Goal: Check status: Check status

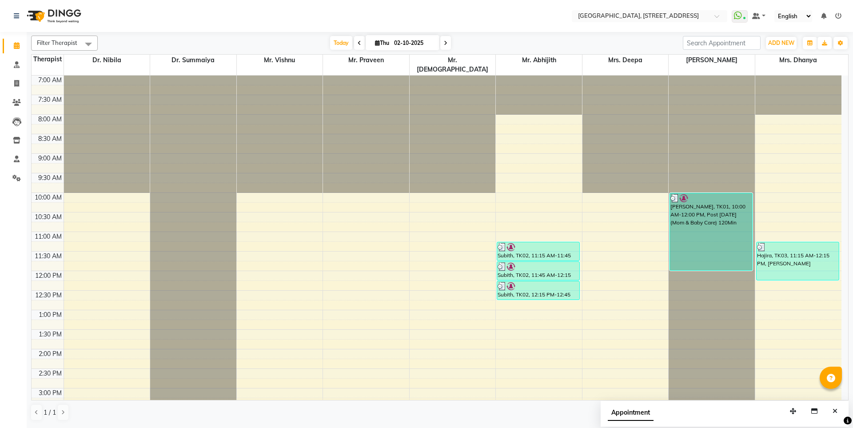
click at [418, 41] on input "02-10-2025" at bounding box center [413, 42] width 44 height 13
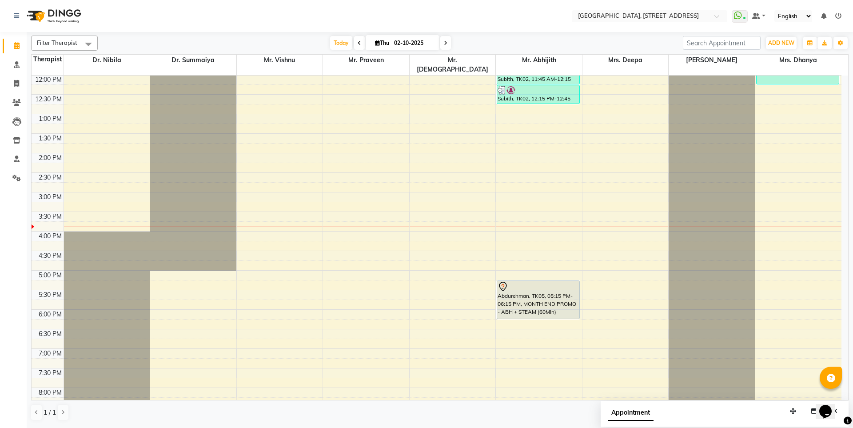
select select "10"
select select "2025"
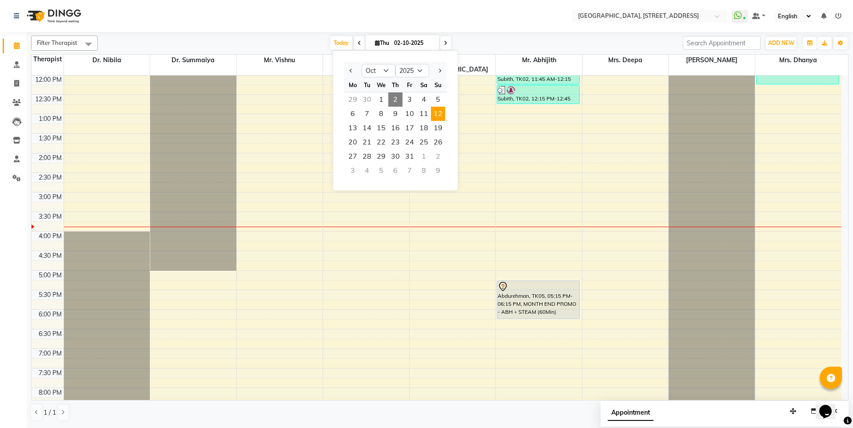
click at [437, 111] on span "12" at bounding box center [438, 114] width 14 height 14
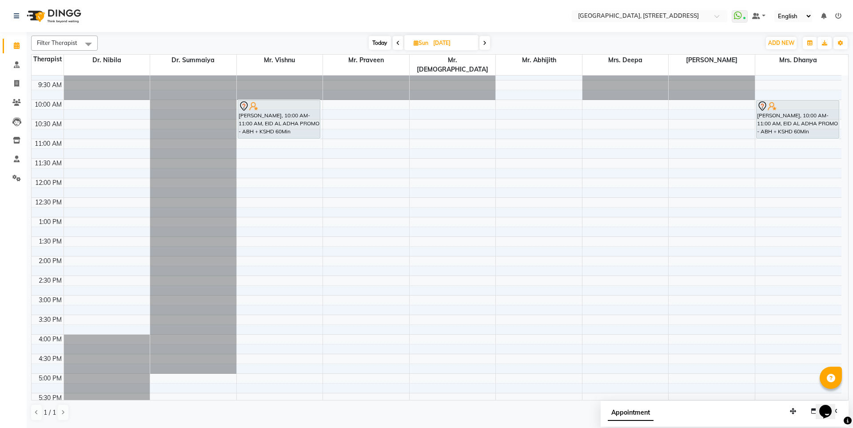
scroll to position [69, 0]
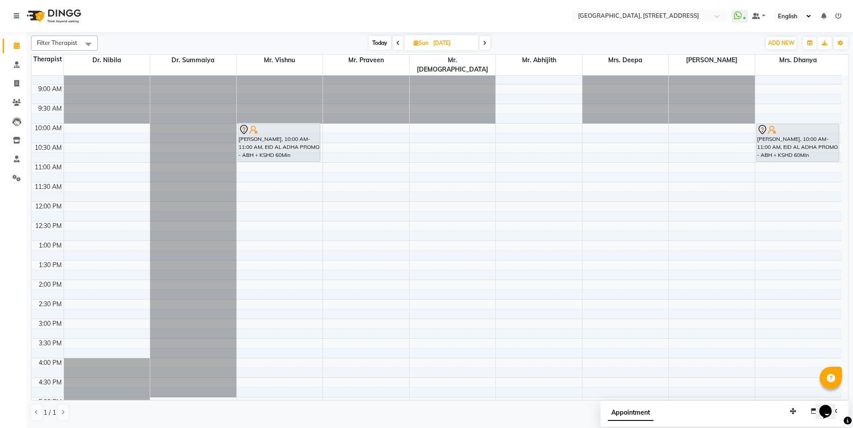
click at [384, 40] on span "Today" at bounding box center [380, 43] width 22 height 14
type input "02-10-2025"
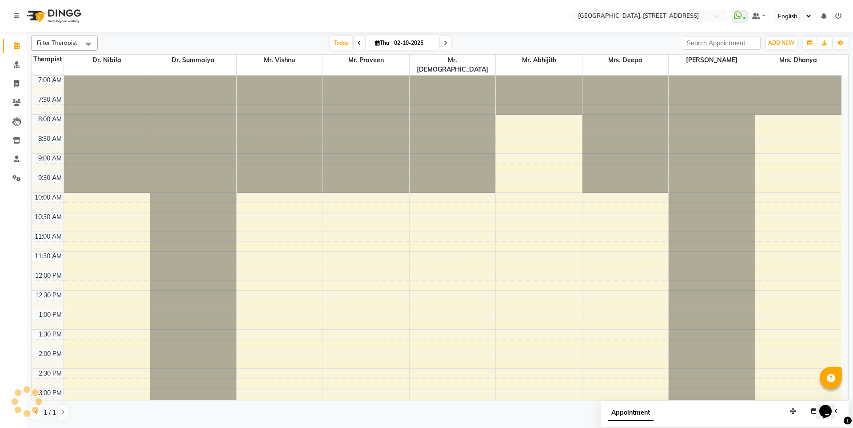
scroll to position [291, 0]
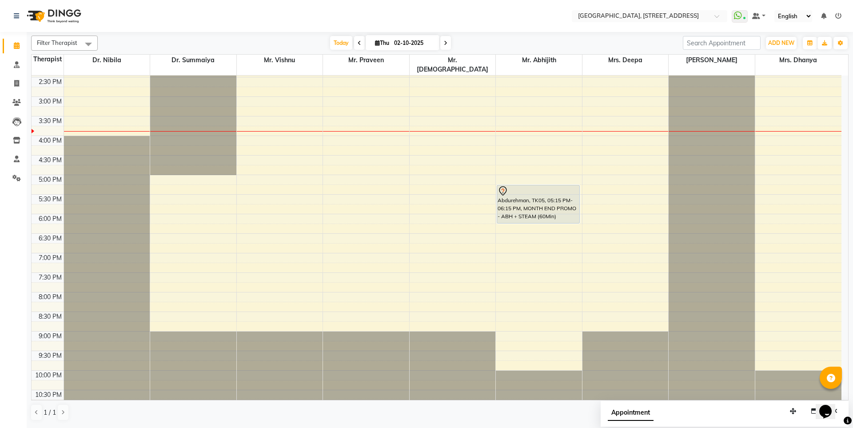
click at [420, 46] on input "02-10-2025" at bounding box center [413, 42] width 44 height 13
select select "10"
select select "2025"
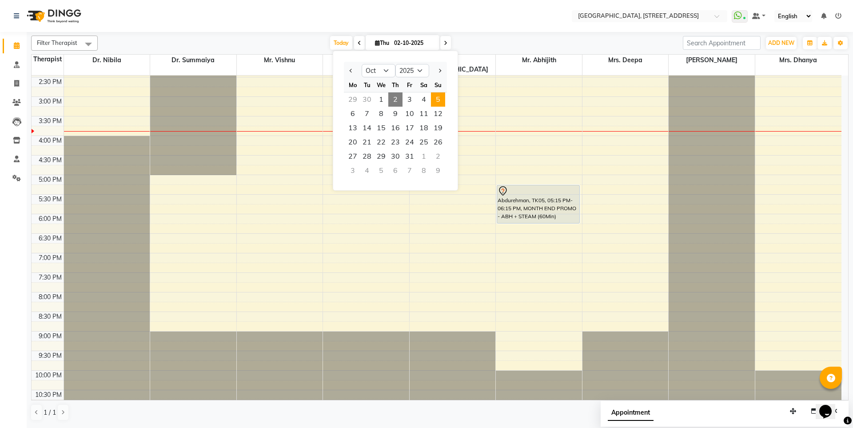
click at [436, 97] on span "5" at bounding box center [438, 99] width 14 height 14
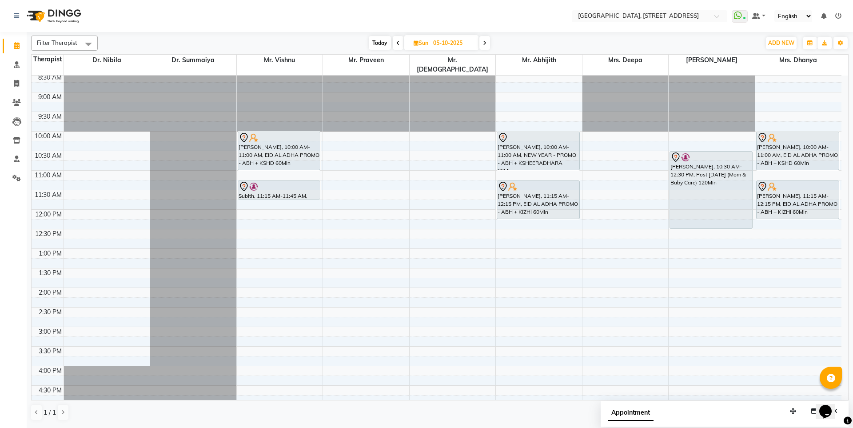
scroll to position [0, 0]
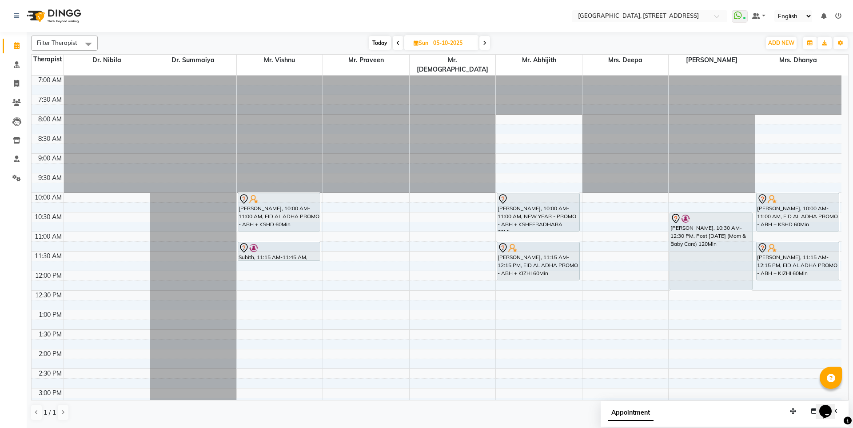
click at [373, 46] on span "Today" at bounding box center [380, 43] width 22 height 14
type input "02-10-2025"
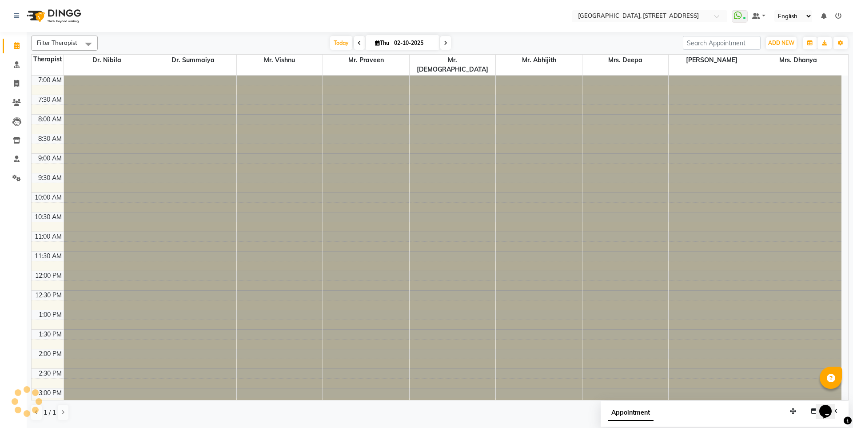
scroll to position [291, 0]
